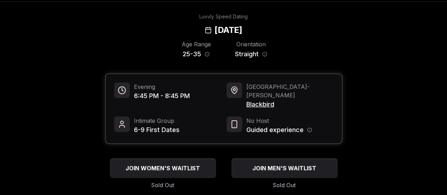
scroll to position [35, 0]
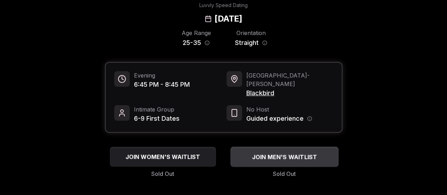
click at [320, 151] on div "JOIN MEN'S WAITLIST" at bounding box center [285, 157] width 108 height 12
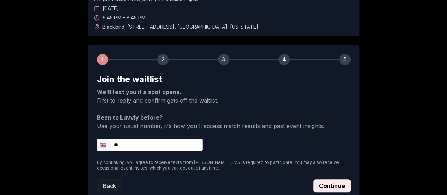
scroll to position [71, 0]
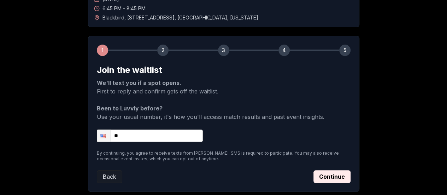
click at [180, 136] on input "**" at bounding box center [150, 135] width 106 height 12
type input "**********"
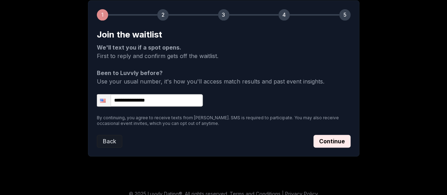
click at [331, 145] on button "Continue" at bounding box center [332, 141] width 37 height 13
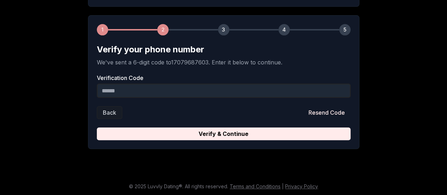
click at [144, 92] on input "Verification Code" at bounding box center [224, 90] width 254 height 14
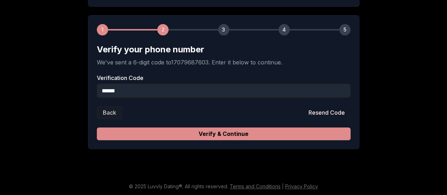
type input "******"
click at [177, 132] on button "Verify & Continue" at bounding box center [224, 133] width 254 height 13
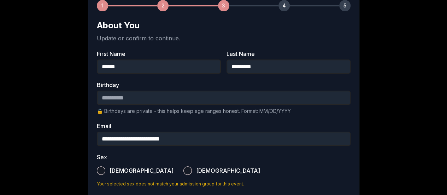
scroll to position [127, 0]
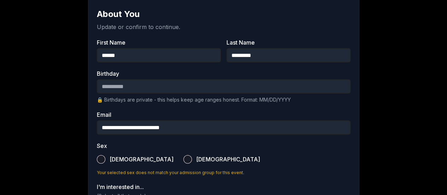
click at [154, 85] on input "Birthday" at bounding box center [224, 86] width 254 height 14
type input "**********"
click at [98, 157] on button "Male" at bounding box center [101, 159] width 8 height 8
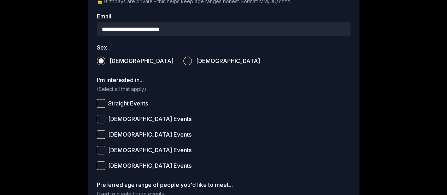
scroll to position [233, 0]
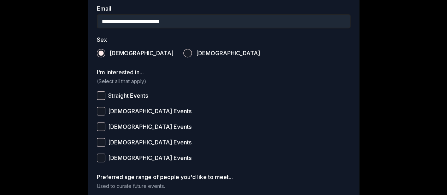
click at [139, 99] on label "Straight Events" at bounding box center [224, 96] width 254 height 16
click at [105, 99] on button "Straight Events" at bounding box center [101, 95] width 8 height 8
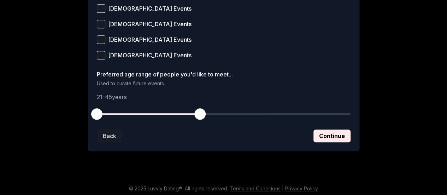
scroll to position [337, 0]
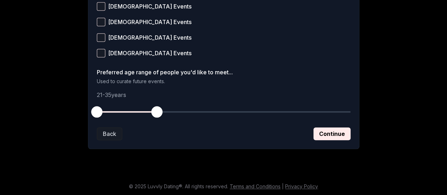
drag, startPoint x: 197, startPoint y: 111, endPoint x: 156, endPoint y: 111, distance: 40.7
click at [156, 111] on span "button" at bounding box center [156, 111] width 11 height 11
click at [342, 128] on button "Continue" at bounding box center [332, 133] width 37 height 13
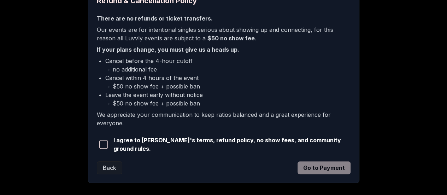
scroll to position [212, 0]
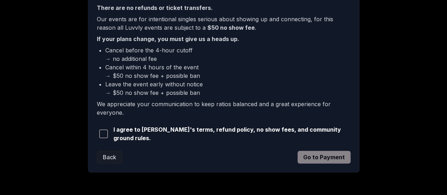
click at [101, 132] on span "button" at bounding box center [103, 133] width 8 height 8
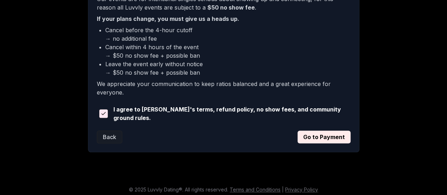
scroll to position [234, 0]
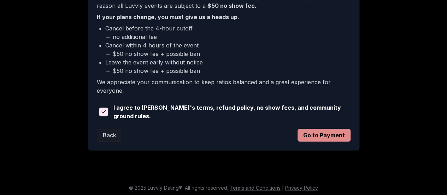
click at [331, 137] on button "Go to Payment" at bounding box center [324, 135] width 53 height 13
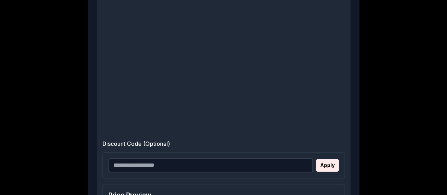
scroll to position [305, 0]
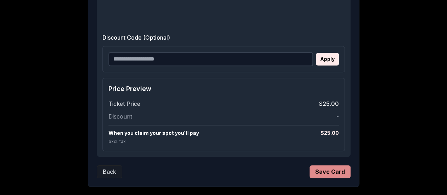
click at [341, 170] on button "Save Card" at bounding box center [330, 171] width 41 height 13
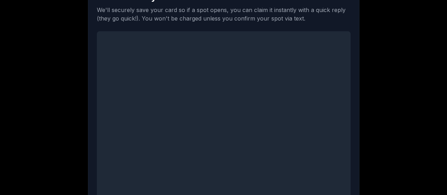
scroll to position [93, 0]
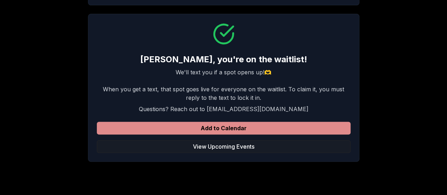
click at [154, 131] on button "Add to Calendar" at bounding box center [224, 128] width 254 height 13
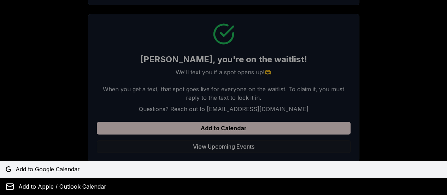
click at [76, 166] on span "Add to Google Calendar" at bounding box center [48, 169] width 64 height 8
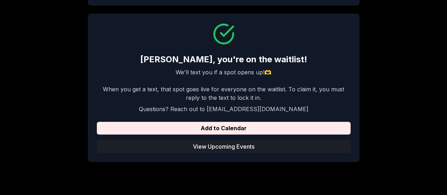
click at [220, 145] on button "View Upcoming Events" at bounding box center [224, 146] width 254 height 13
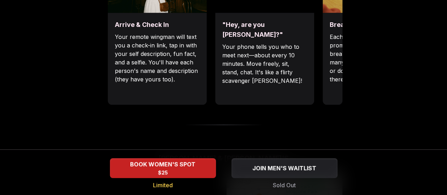
scroll to position [141, 0]
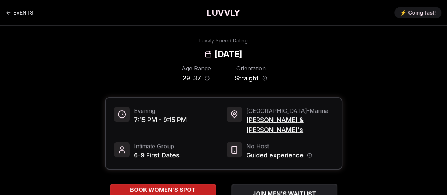
scroll to position [35, 0]
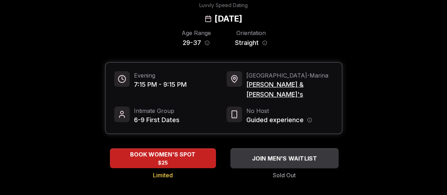
click at [277, 154] on span "JOIN MEN'S WAITLIST" at bounding box center [284, 158] width 68 height 8
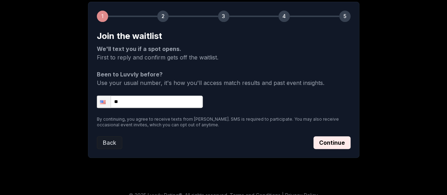
scroll to position [106, 0]
